Goal: Use online tool/utility: Utilize a website feature to perform a specific function

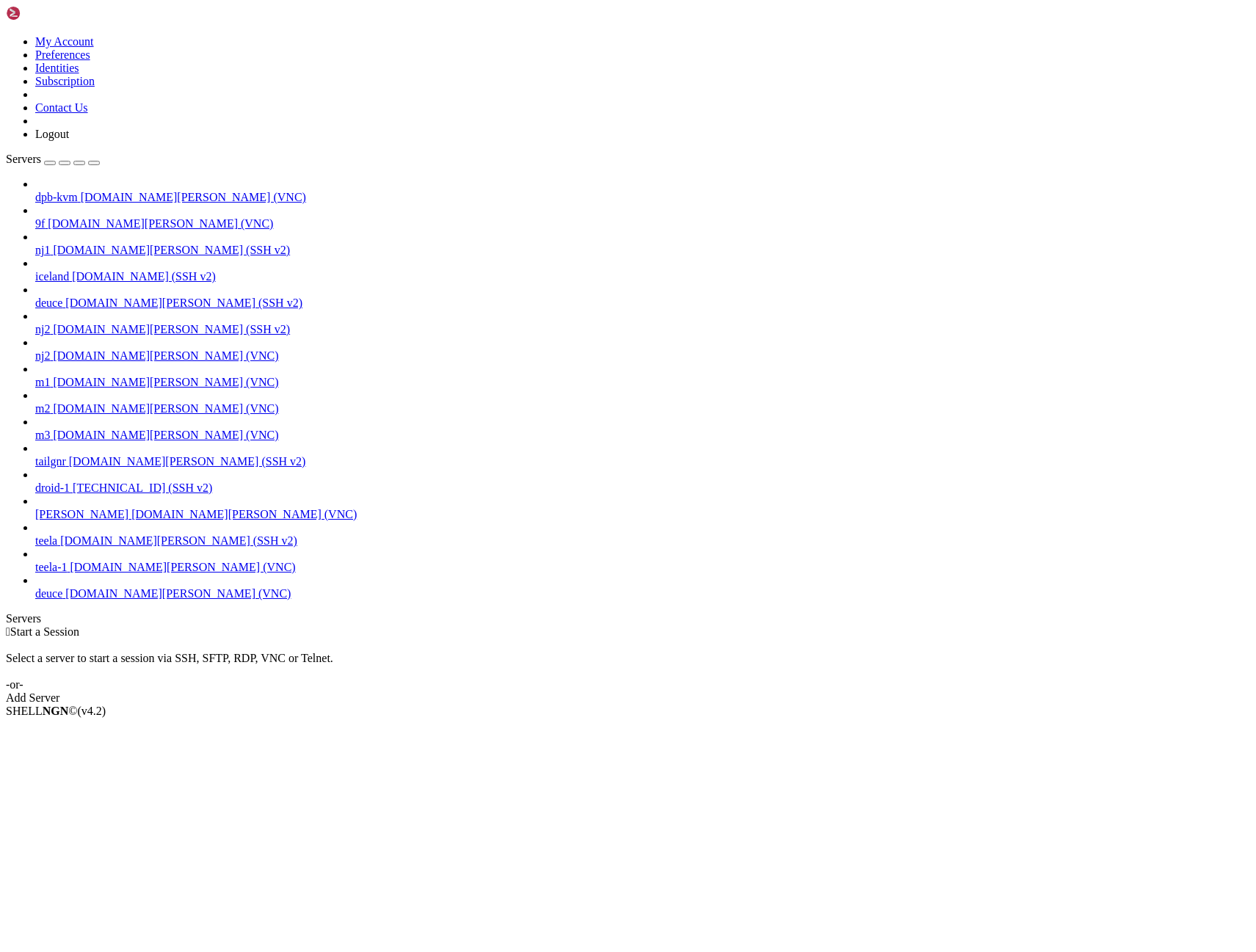
click at [62, 600] on span "deuce" at bounding box center [48, 593] width 27 height 12
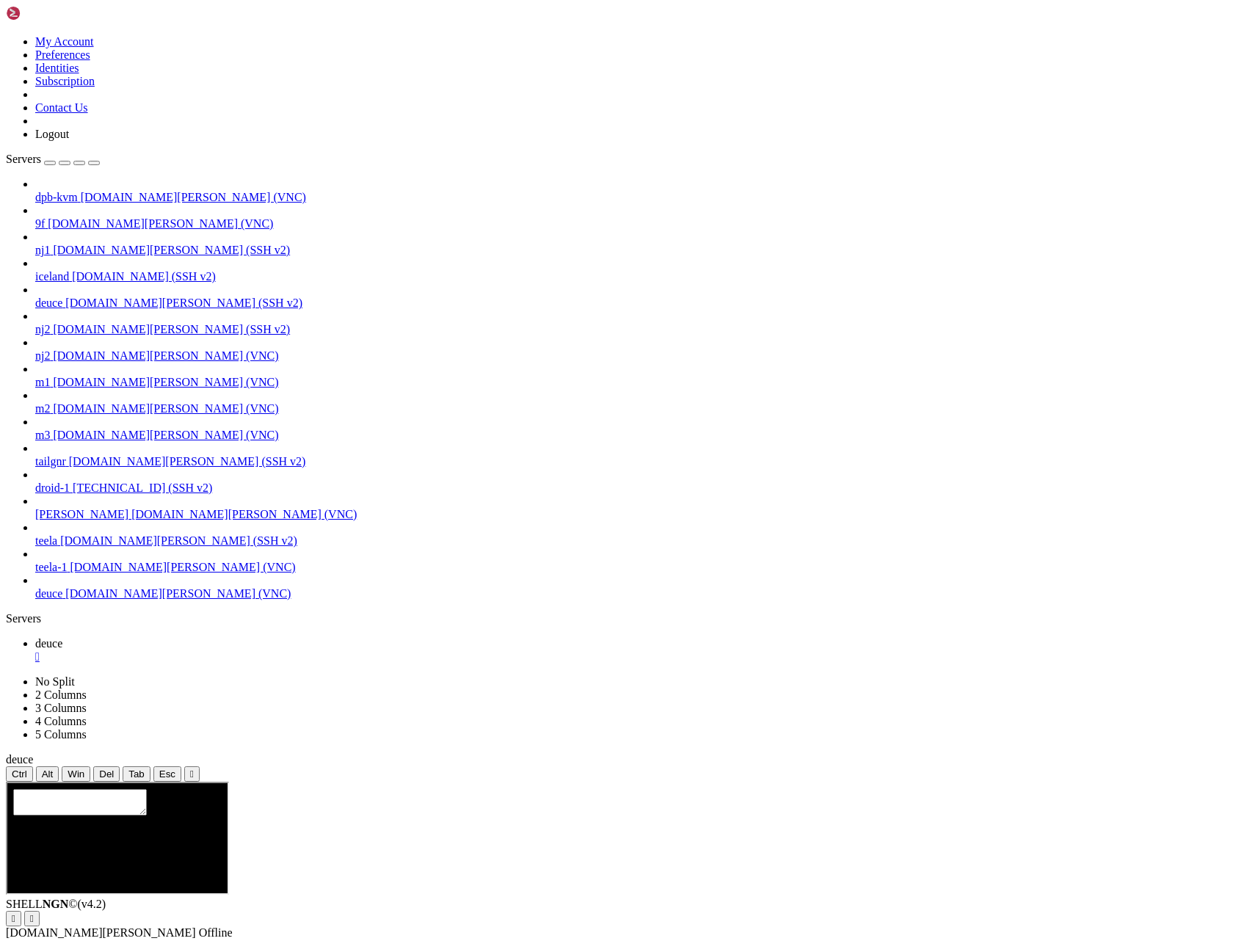
click at [94, 163] on div "button" at bounding box center [94, 163] width 0 height 0
